Goal: Check status: Check status

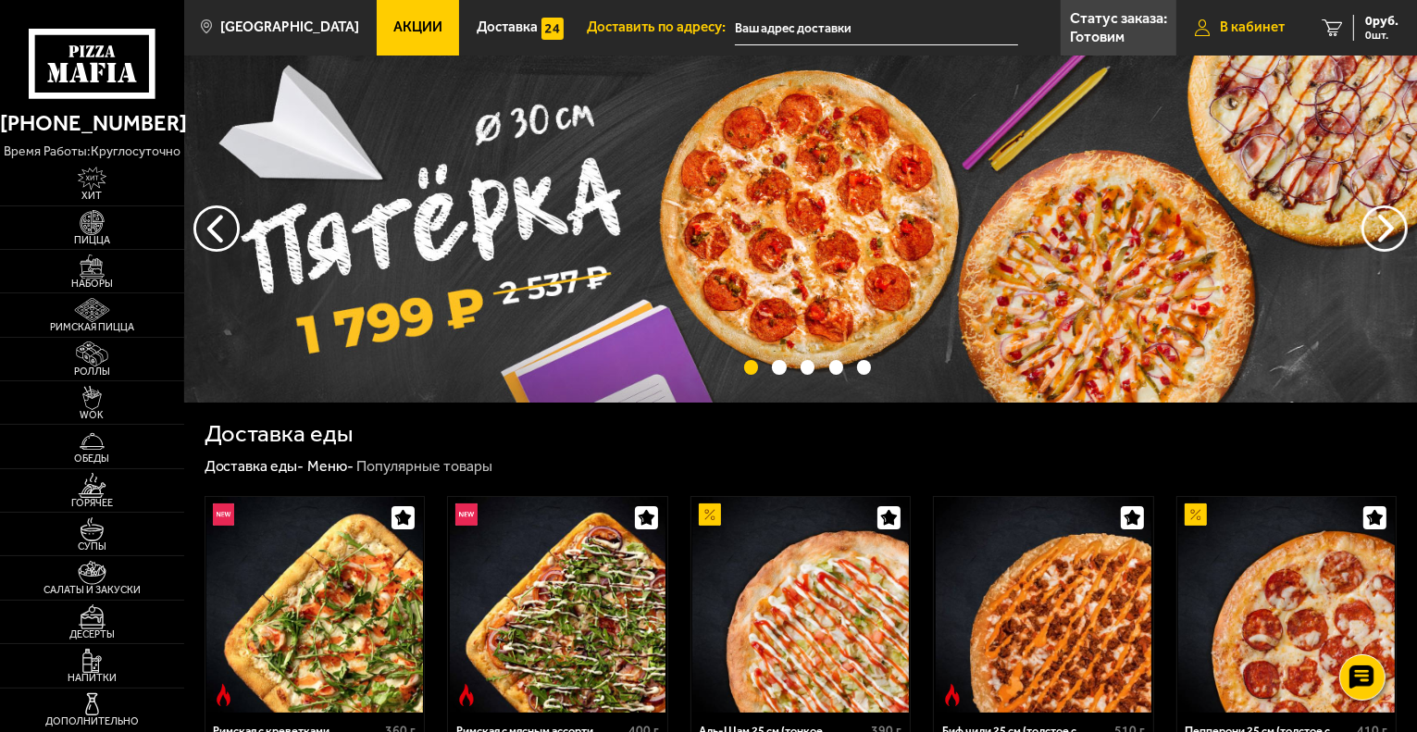
click at [1228, 21] on span "В кабинет" at bounding box center [1252, 27] width 65 height 14
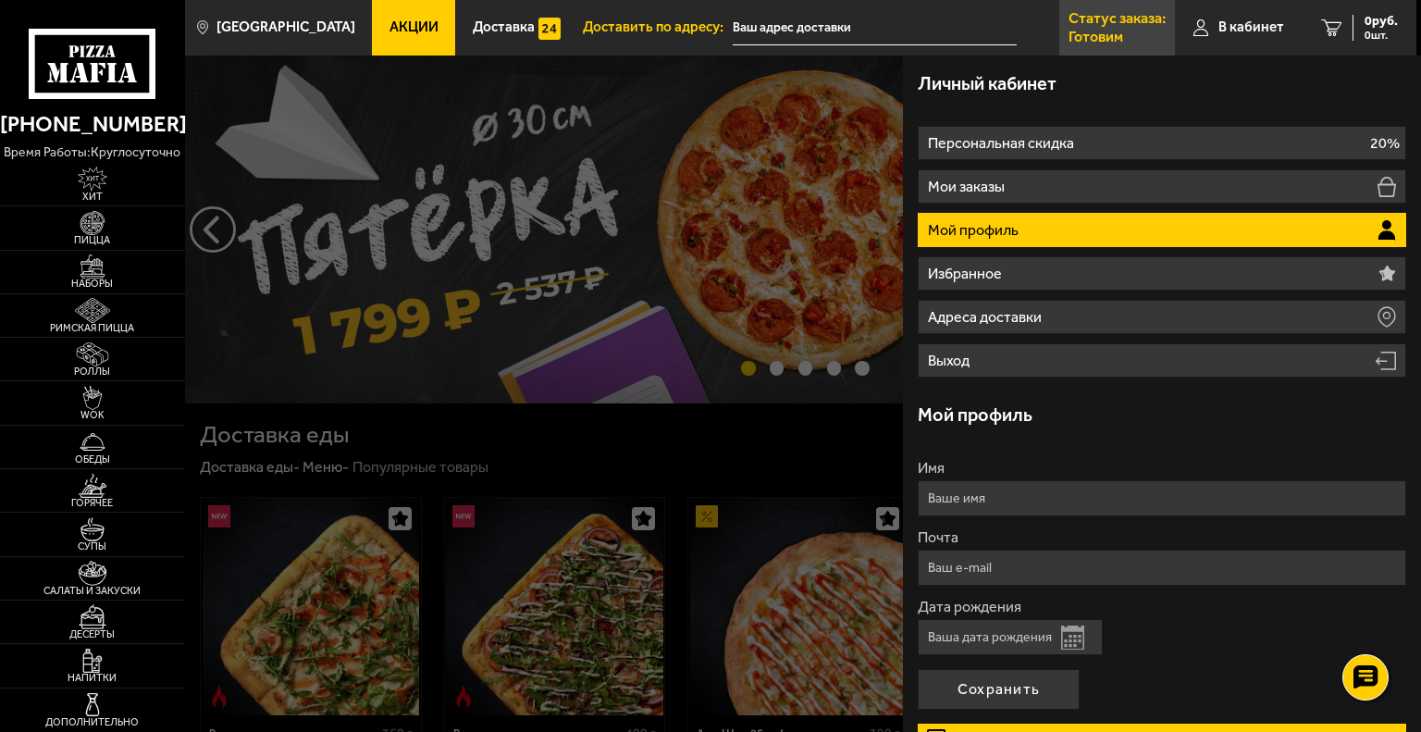
click at [1110, 36] on p "Готовим" at bounding box center [1096, 37] width 55 height 15
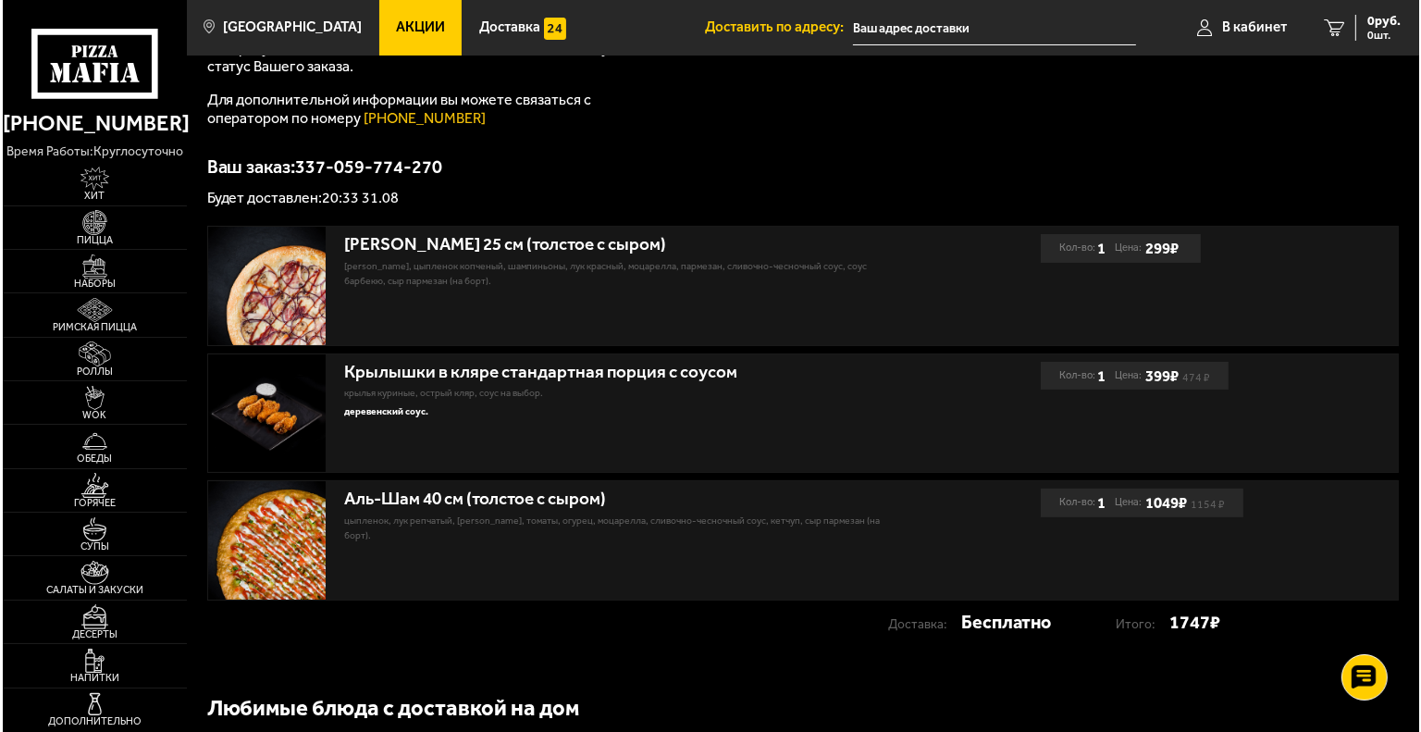
scroll to position [214, 0]
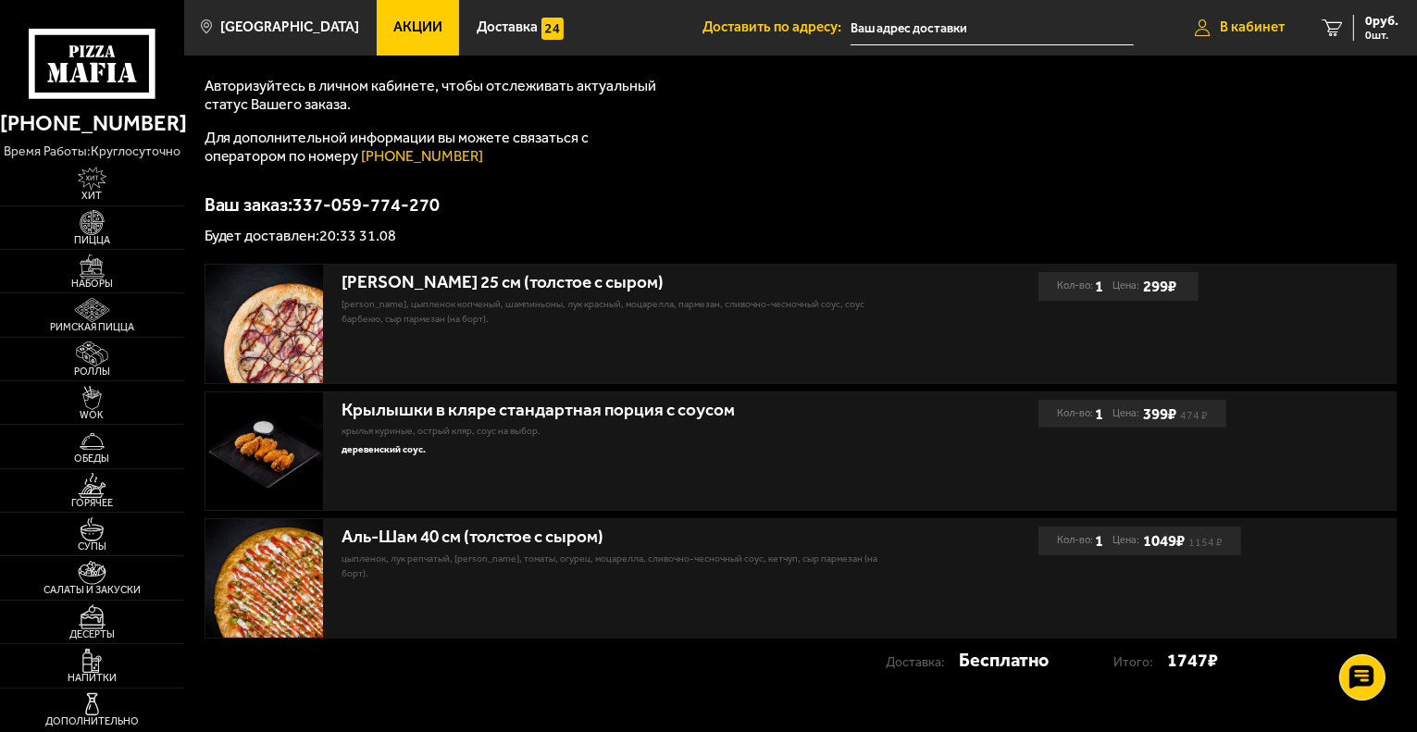
click at [1248, 18] on link "В кабинет" at bounding box center [1239, 28] width 127 height 56
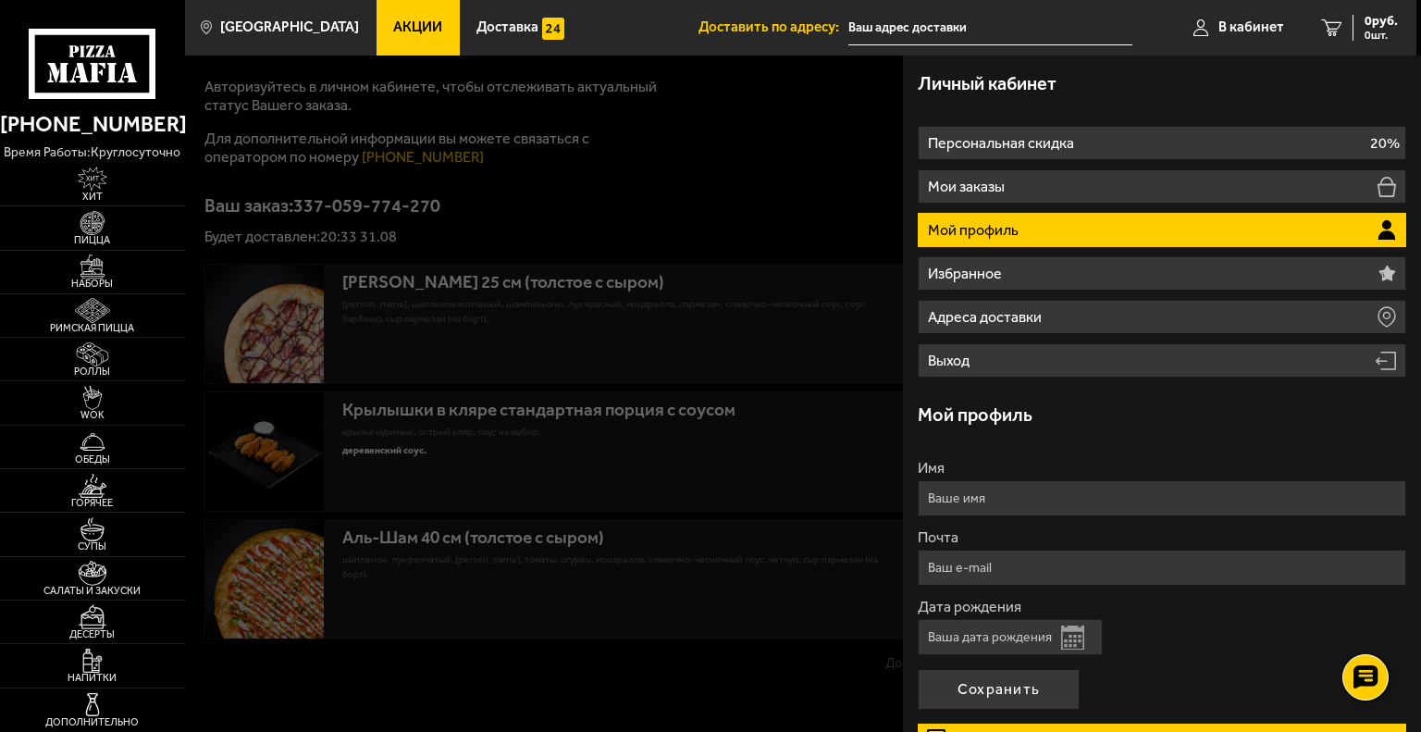
click at [869, 102] on div at bounding box center [895, 422] width 1421 height 732
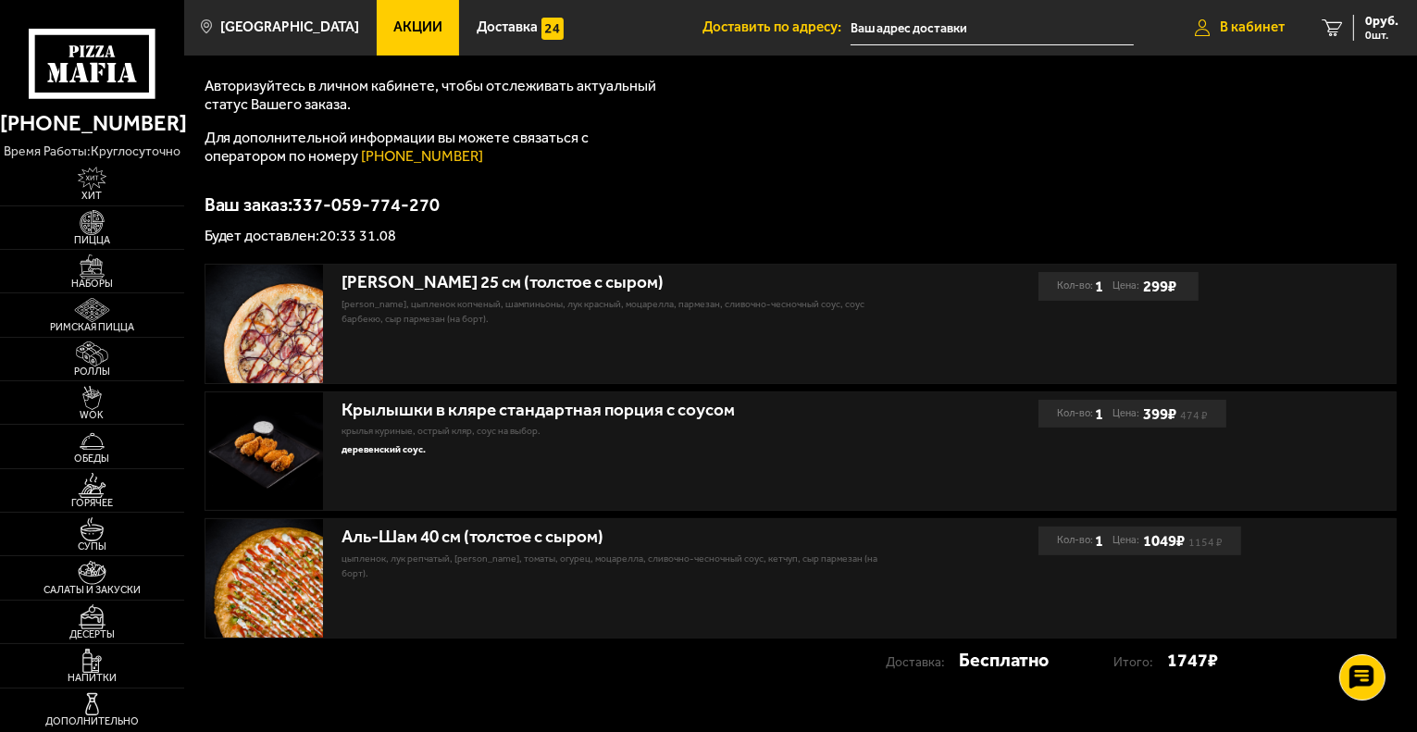
click at [1218, 23] on link "В кабинет" at bounding box center [1239, 28] width 127 height 56
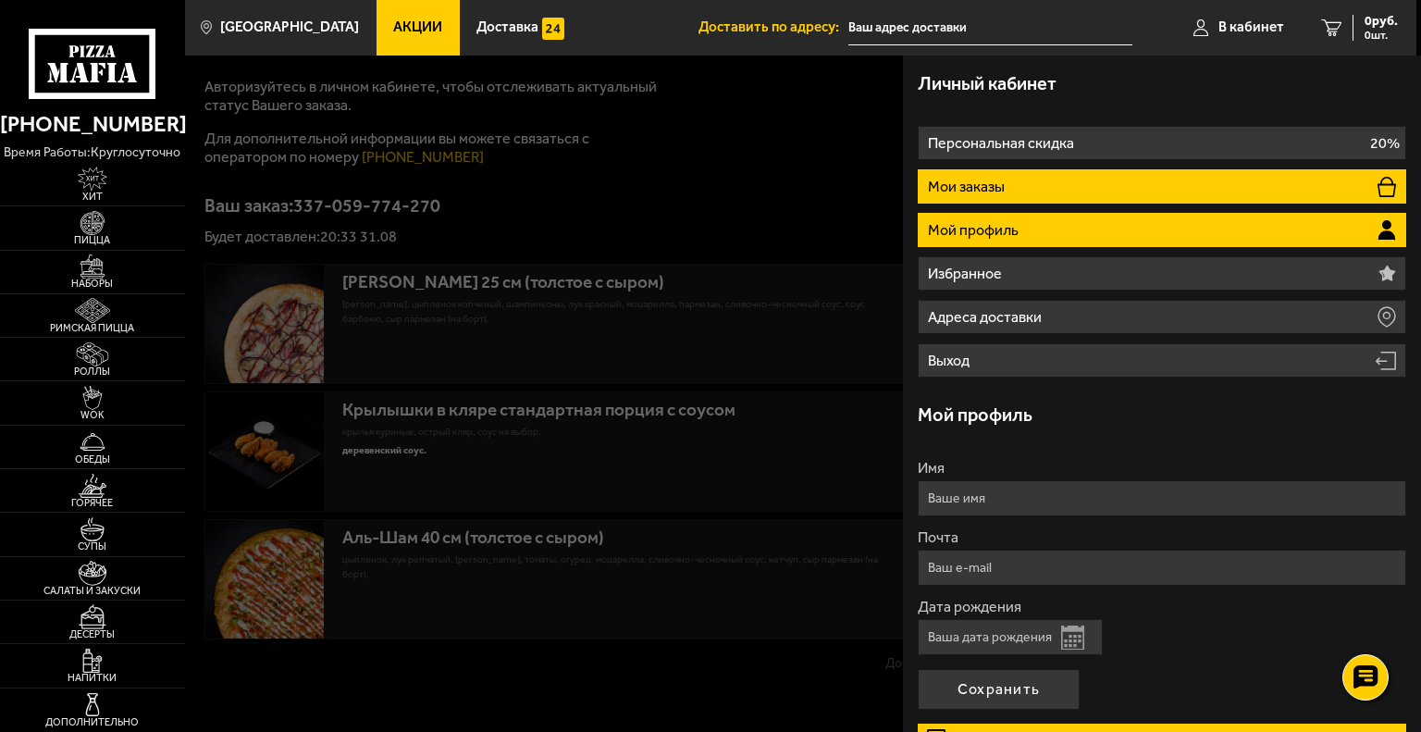
click at [1008, 185] on p "Мои заказы" at bounding box center [968, 187] width 81 height 15
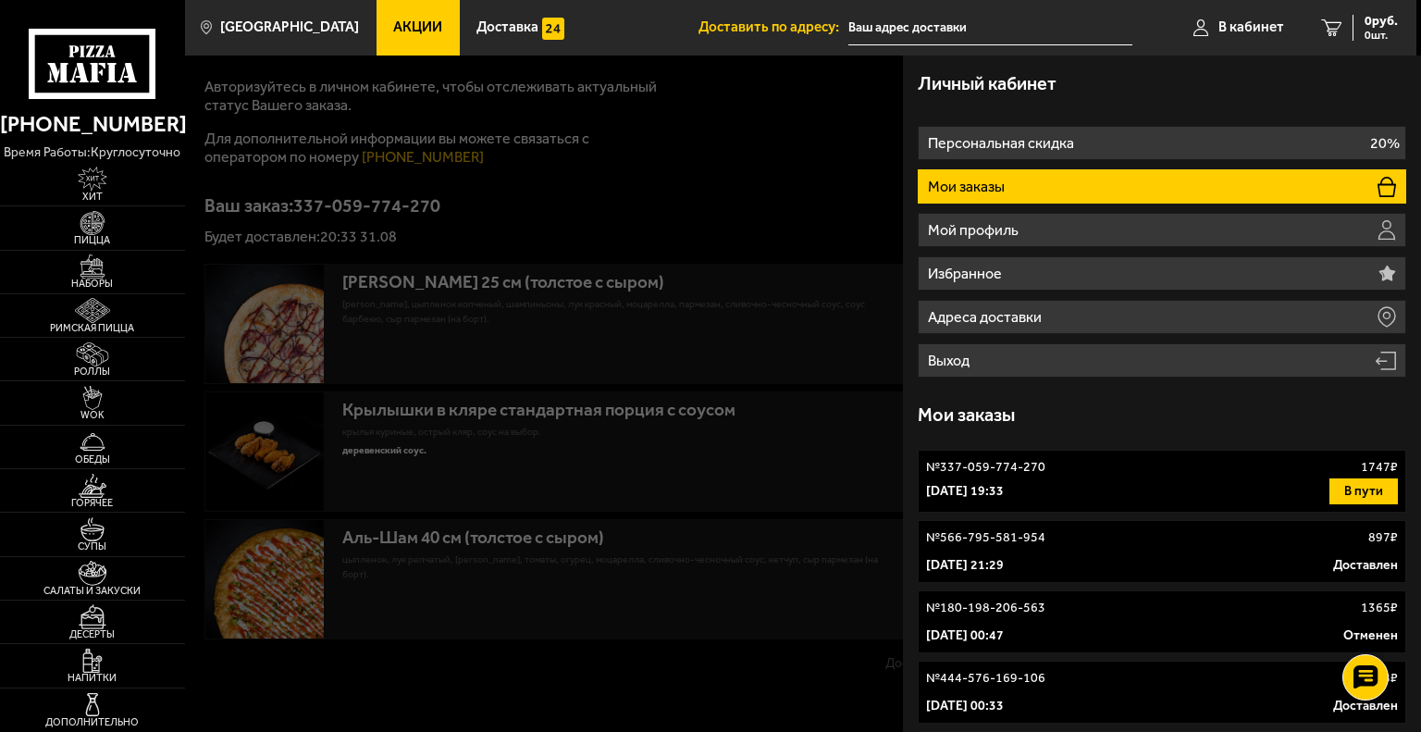
click at [1004, 500] on p "[DATE] 19:33" at bounding box center [965, 491] width 78 height 19
